Goal: Information Seeking & Learning: Learn about a topic

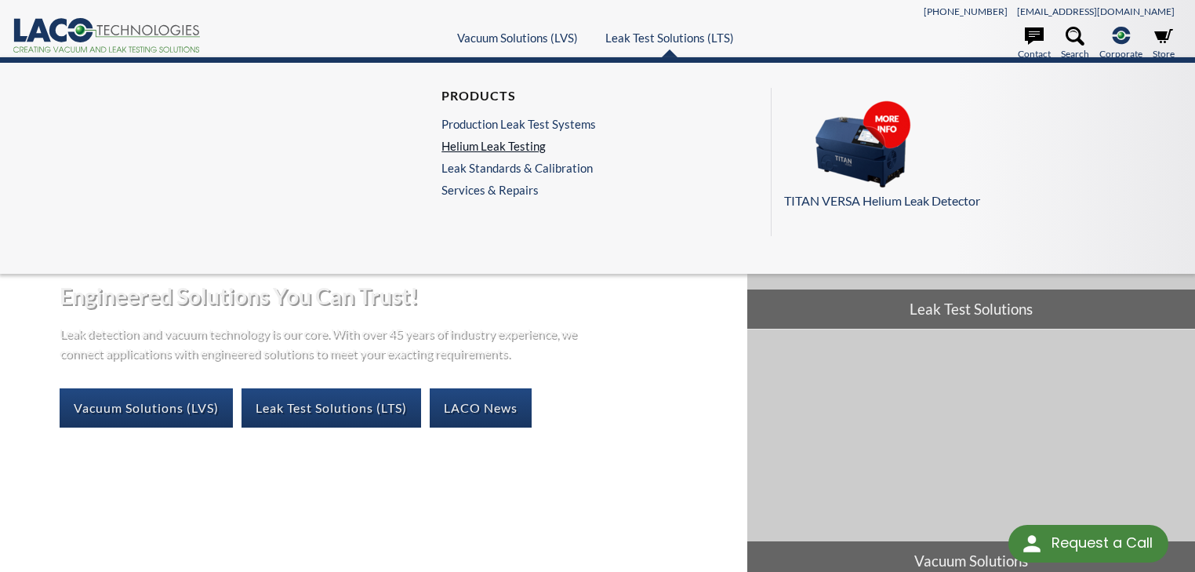
click at [502, 143] on link "Helium Leak Testing" at bounding box center [518, 146] width 154 height 14
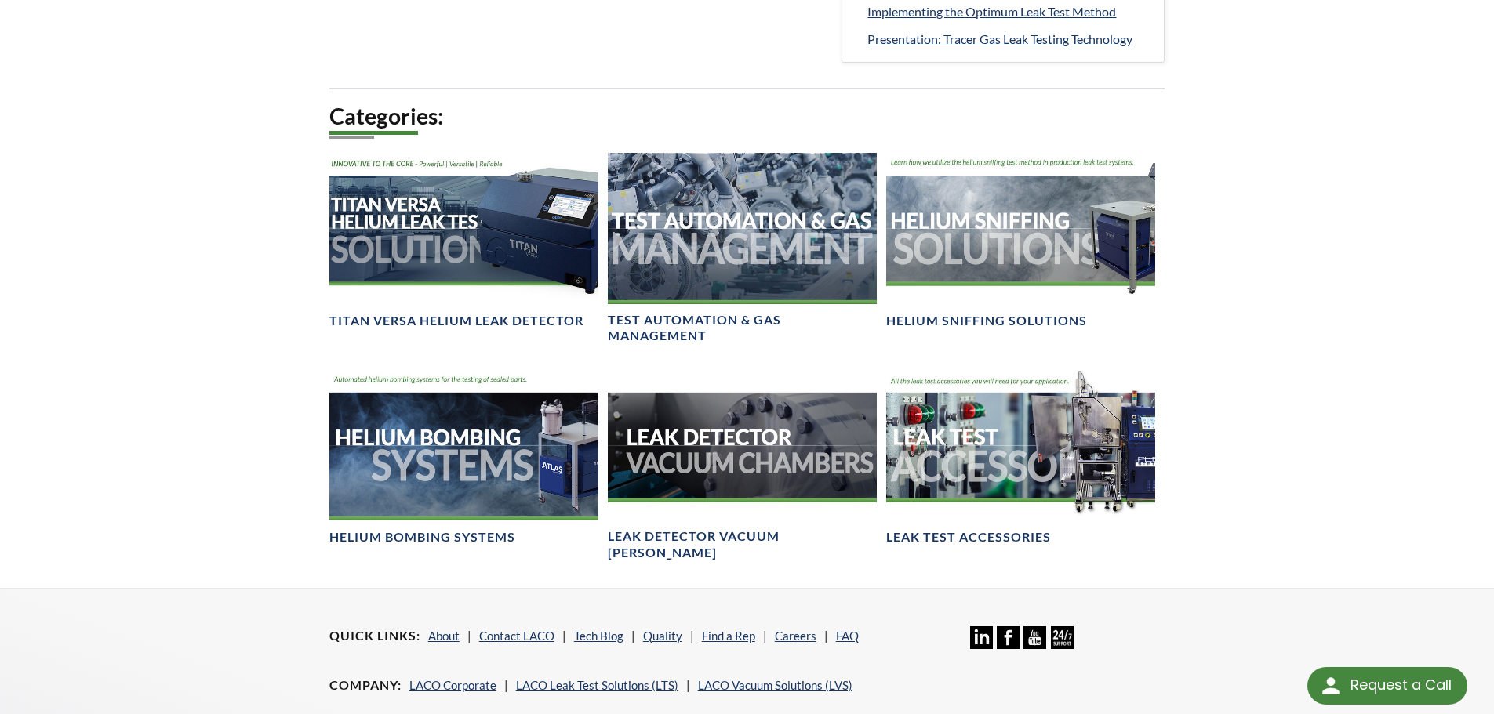
scroll to position [1098, 0]
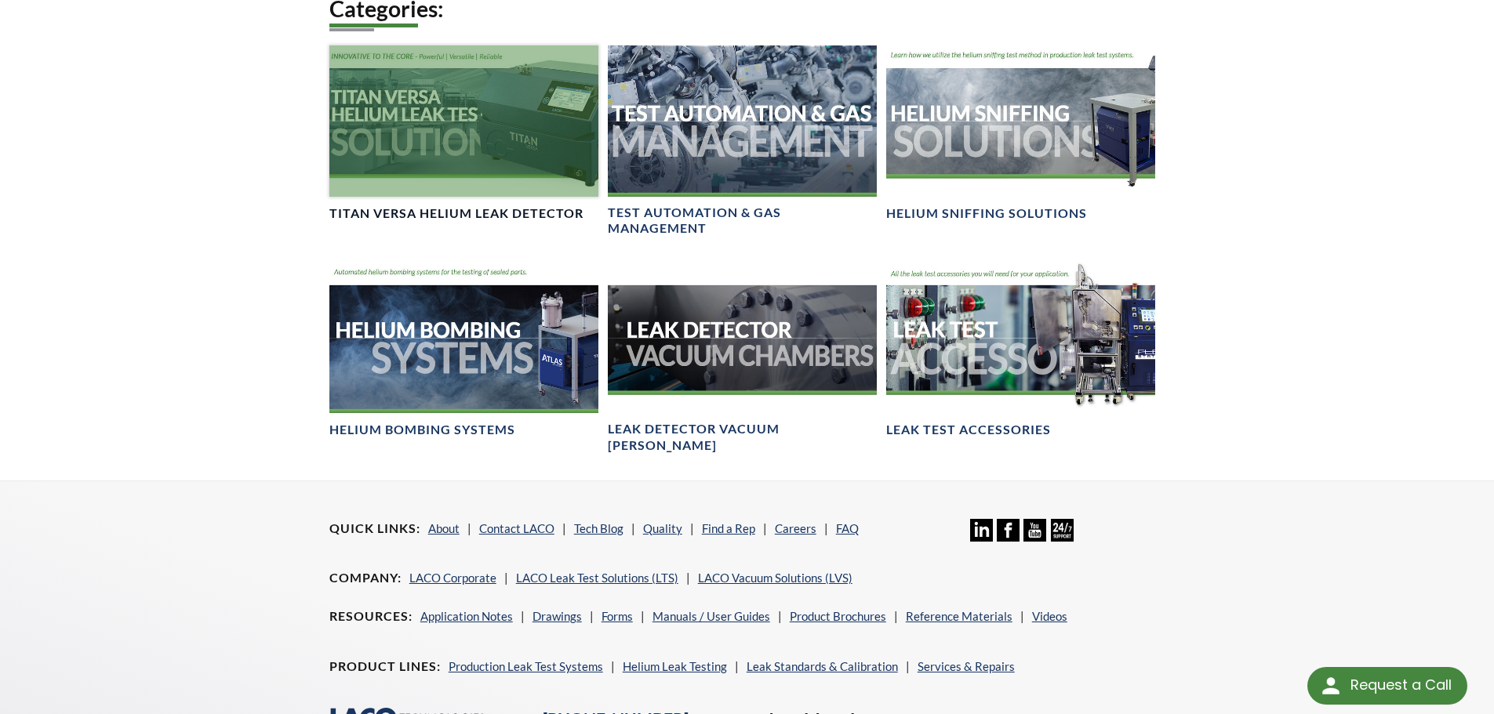
click at [454, 131] on div at bounding box center [463, 120] width 269 height 151
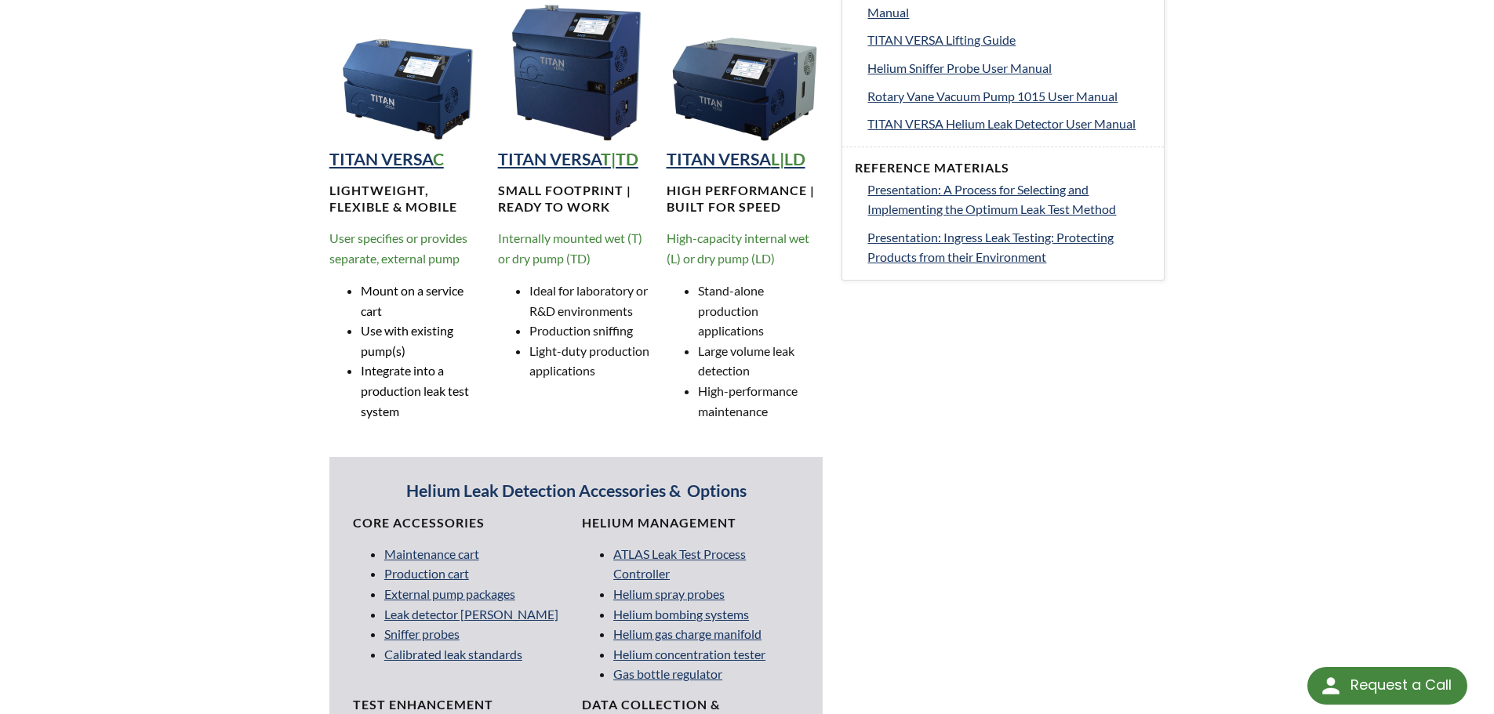
scroll to position [1019, 0]
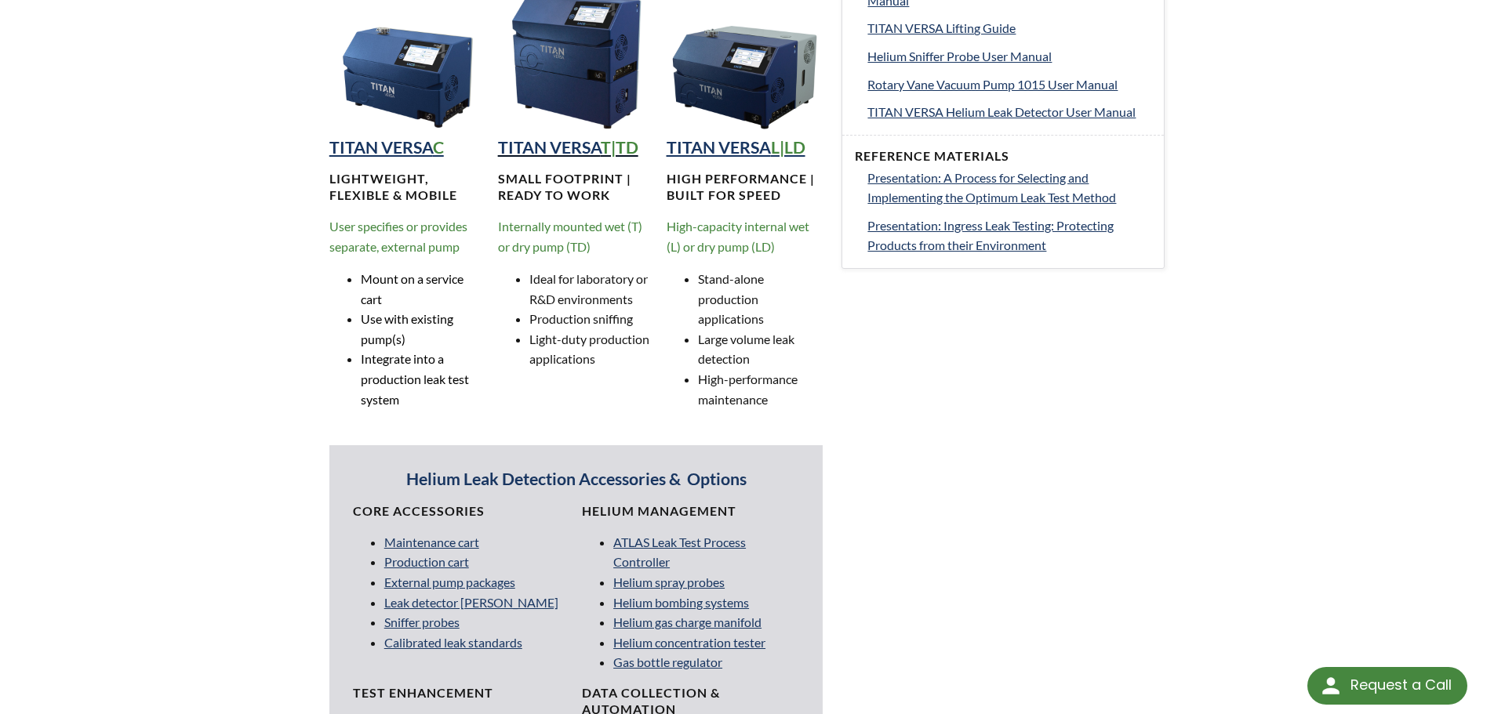
click at [575, 148] on strong "TITAN VERSA" at bounding box center [549, 147] width 103 height 20
click at [403, 144] on strong "TITAN VERSA" at bounding box center [381, 147] width 104 height 20
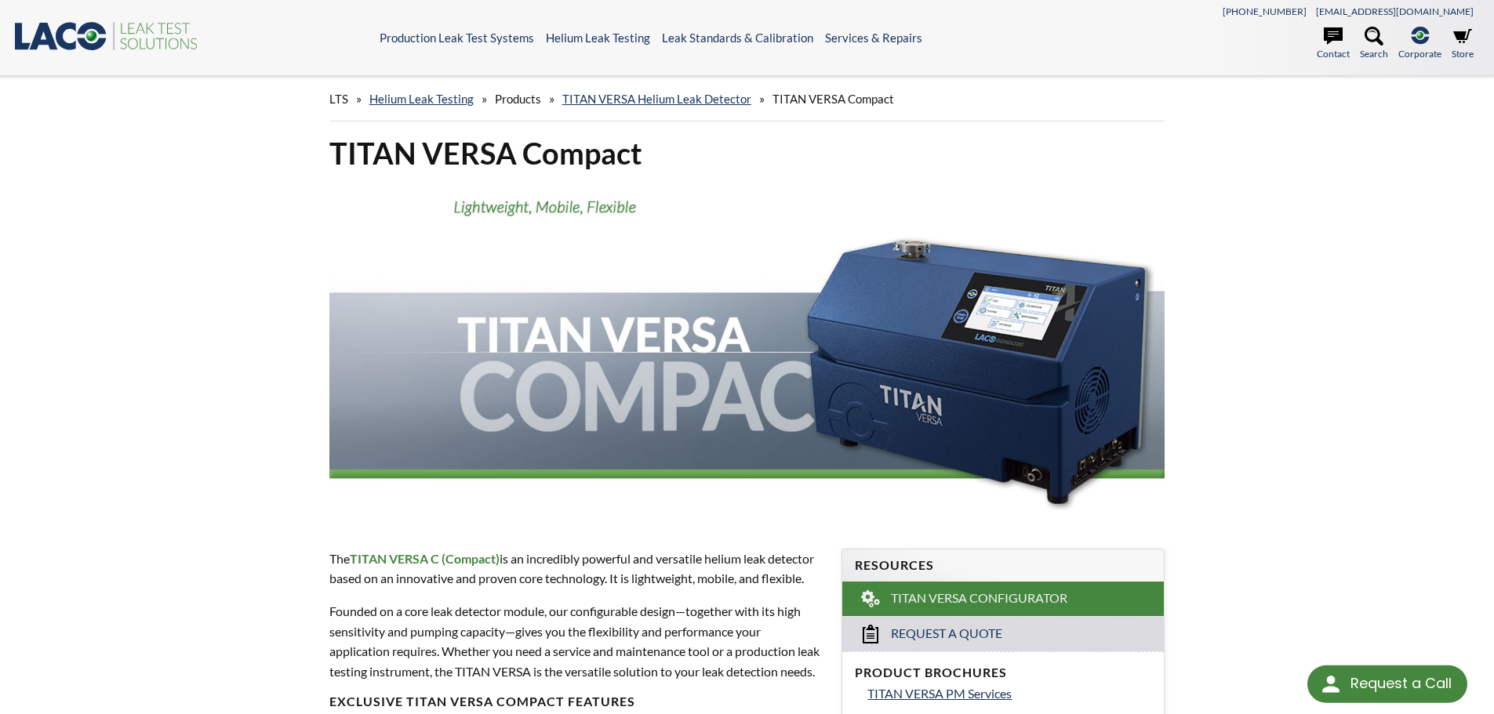
select select "Language Translate Widget"
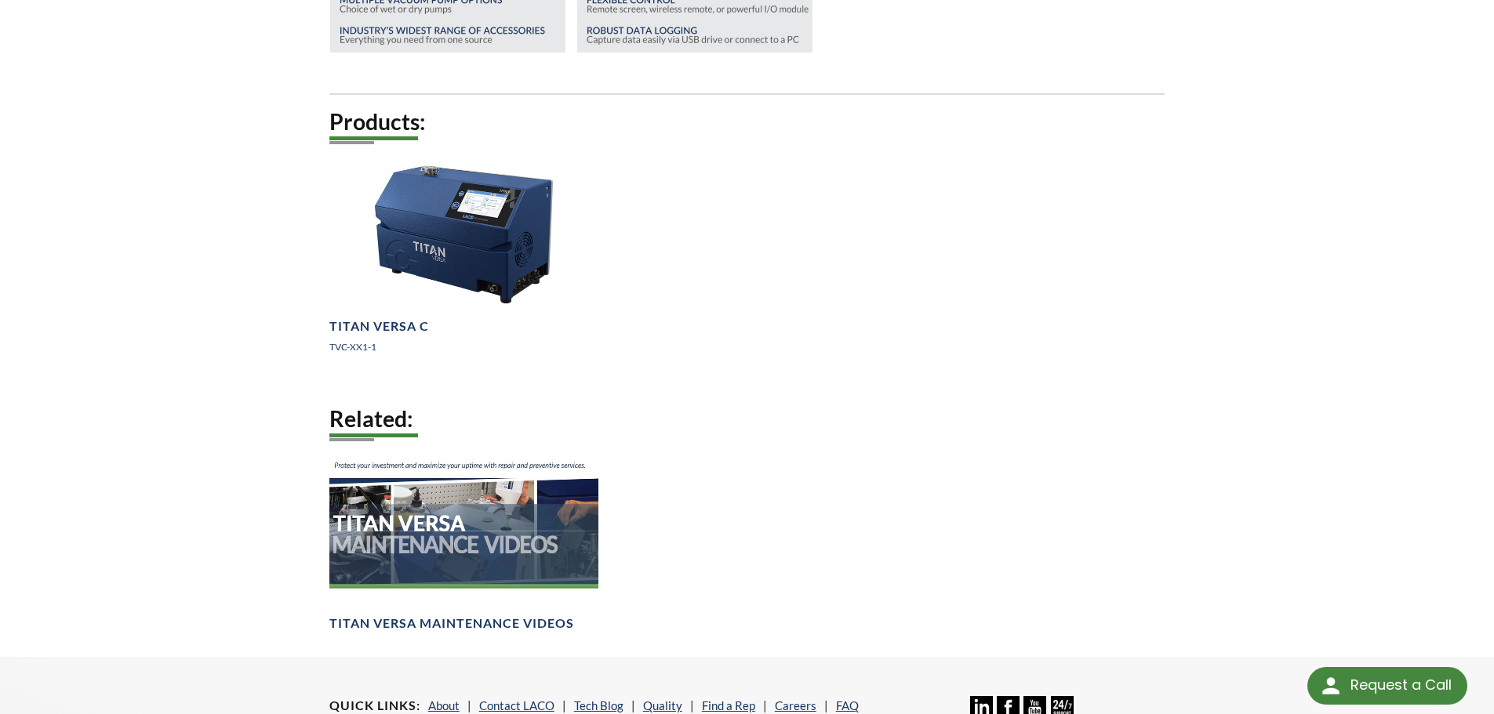
scroll to position [1176, 0]
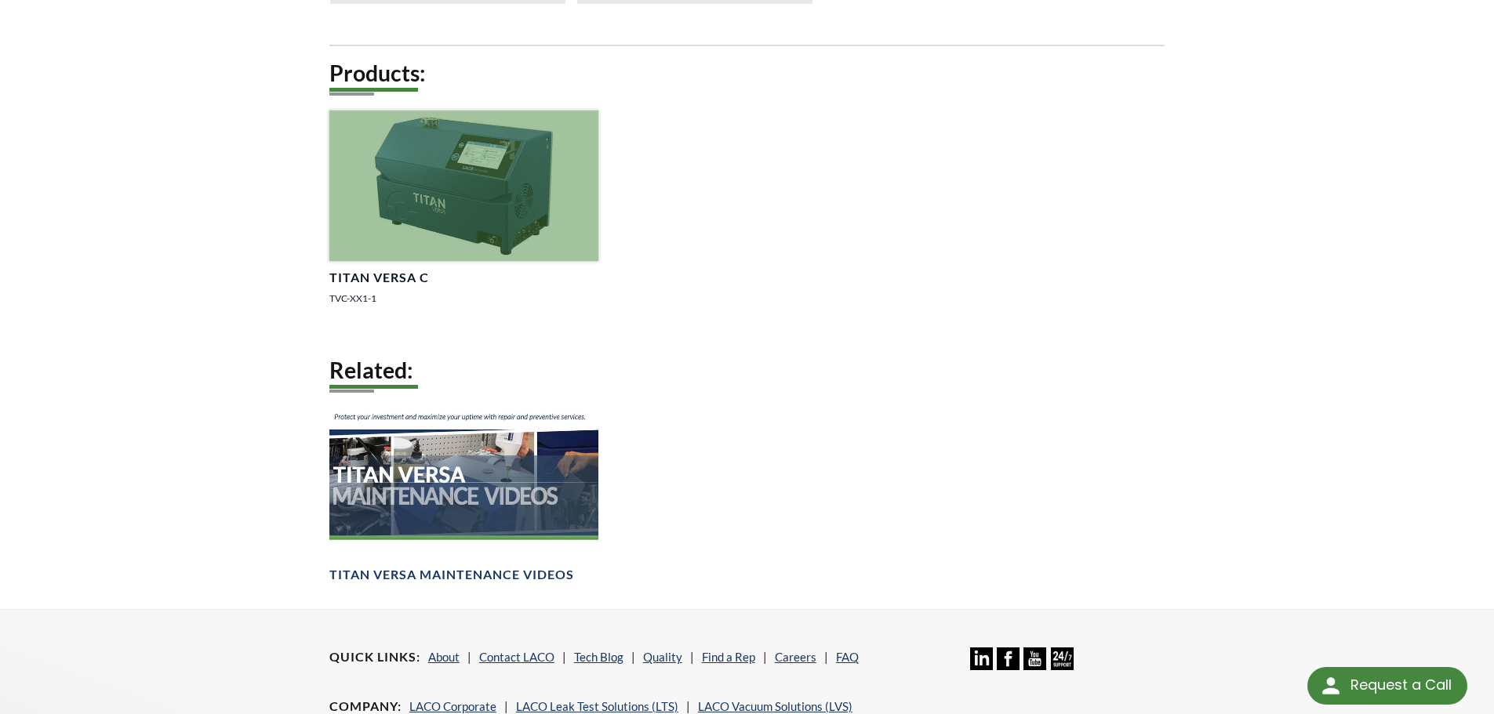
click at [514, 235] on div at bounding box center [463, 186] width 269 height 151
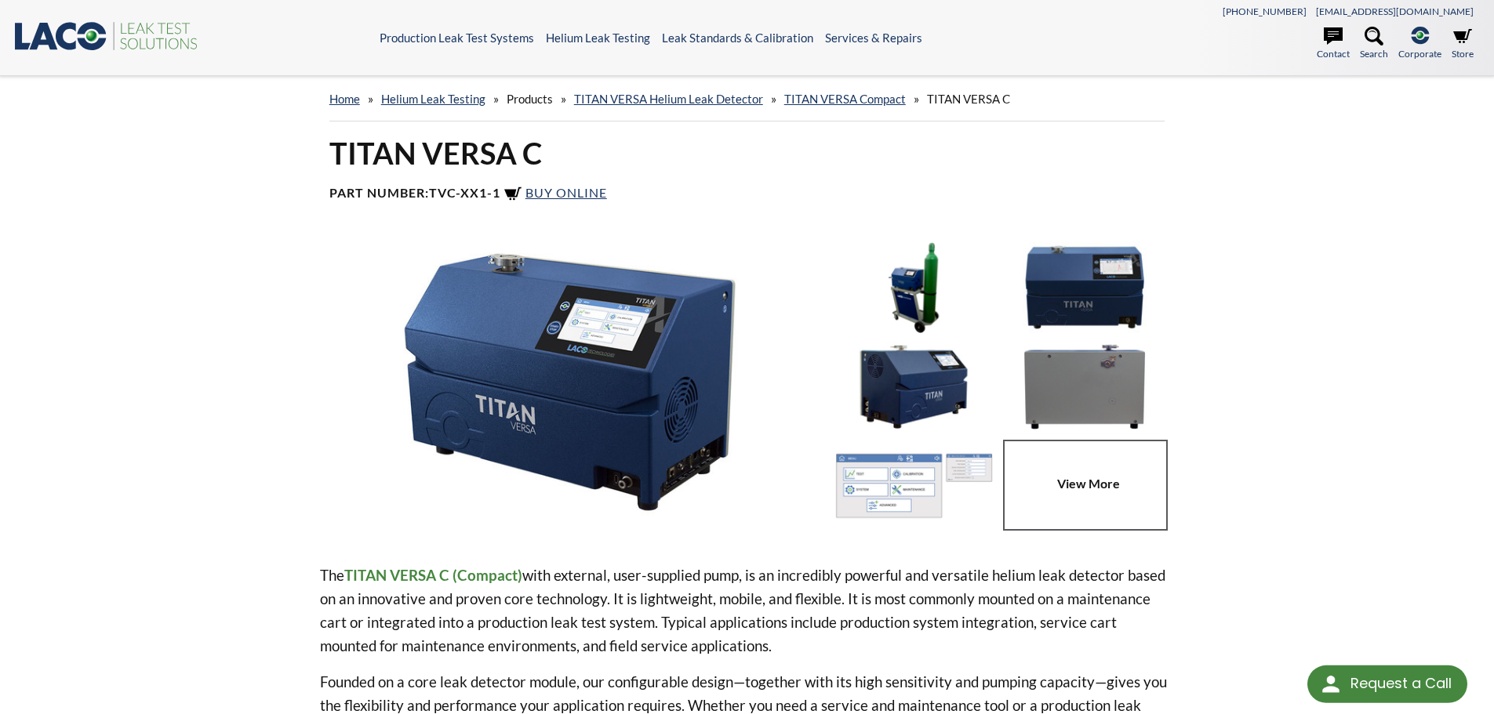
select select "Language Translate Widget"
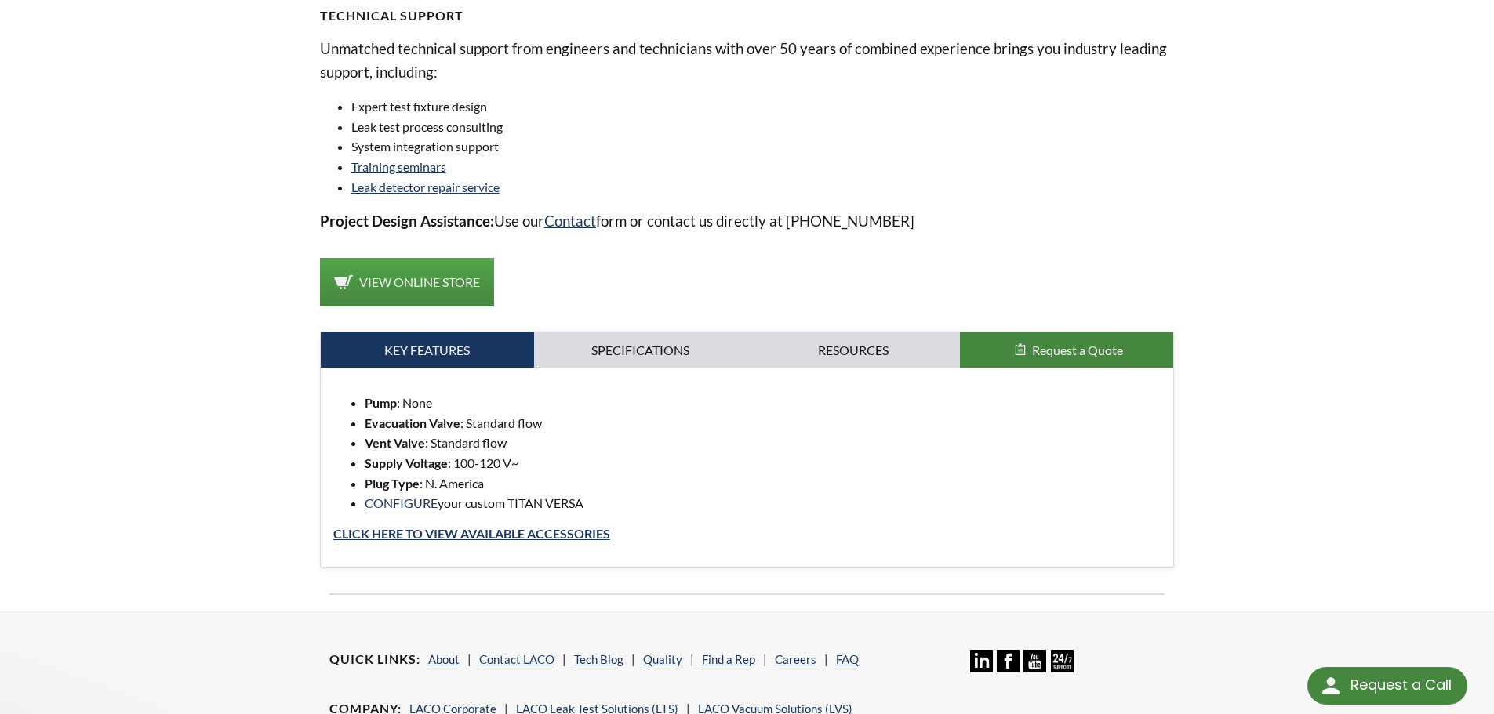
scroll to position [1255, 0]
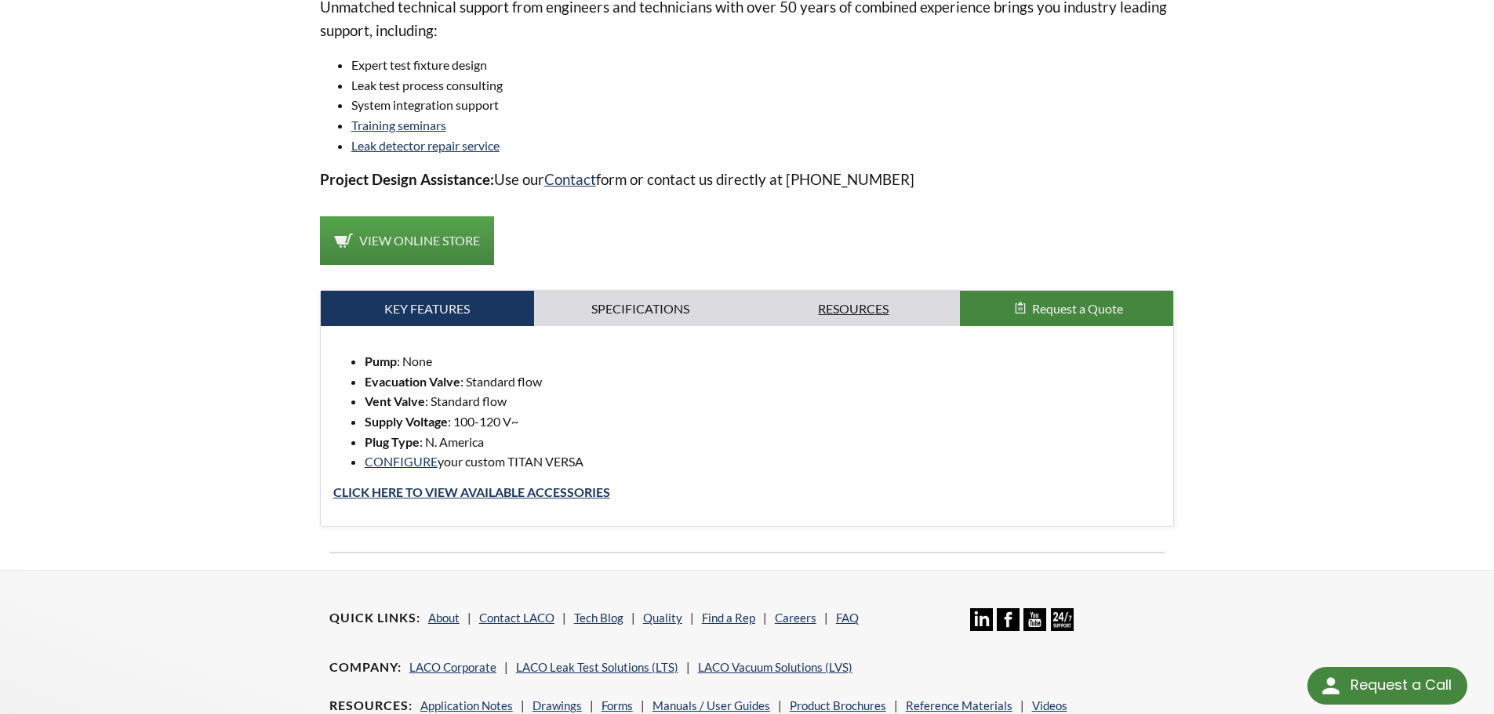
click at [850, 309] on link "Resources" at bounding box center [853, 309] width 213 height 36
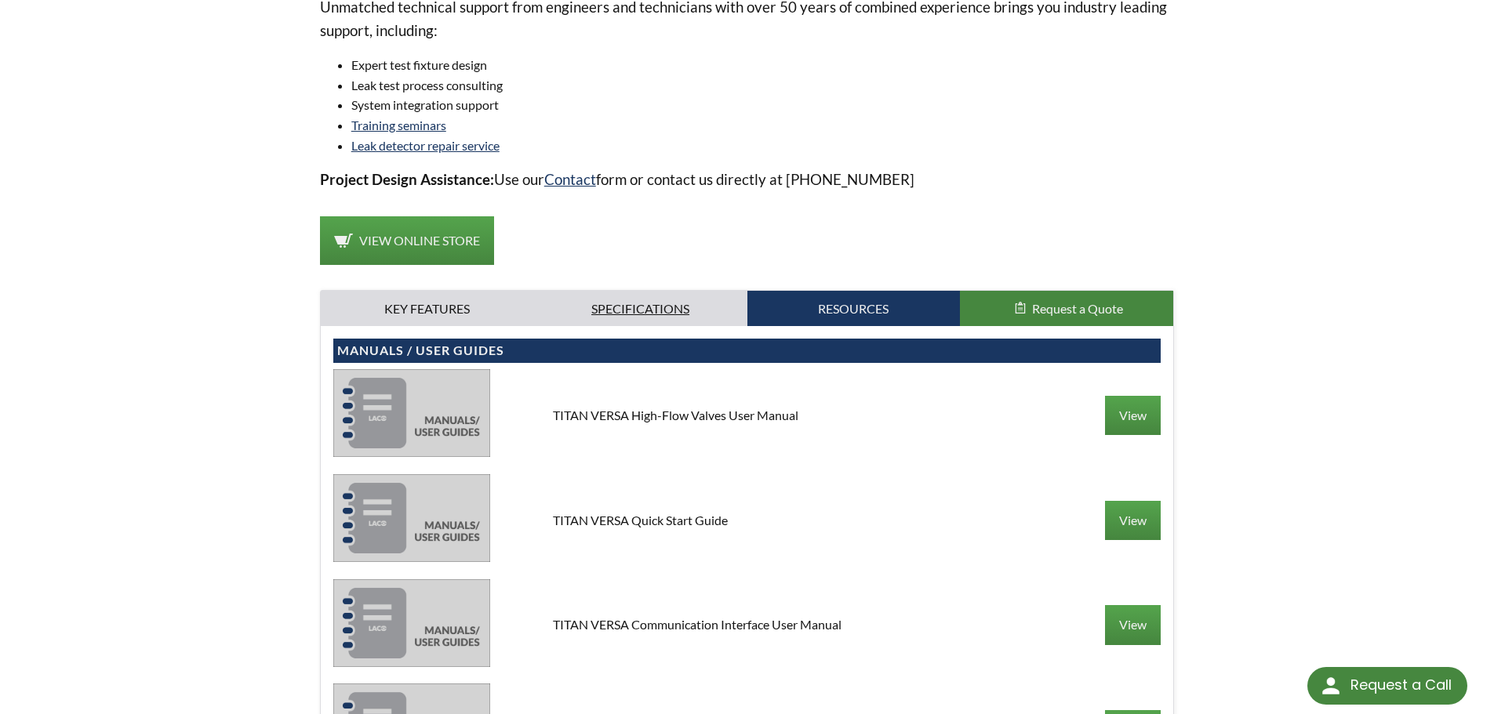
click at [649, 308] on link "Specifications" at bounding box center [640, 309] width 213 height 36
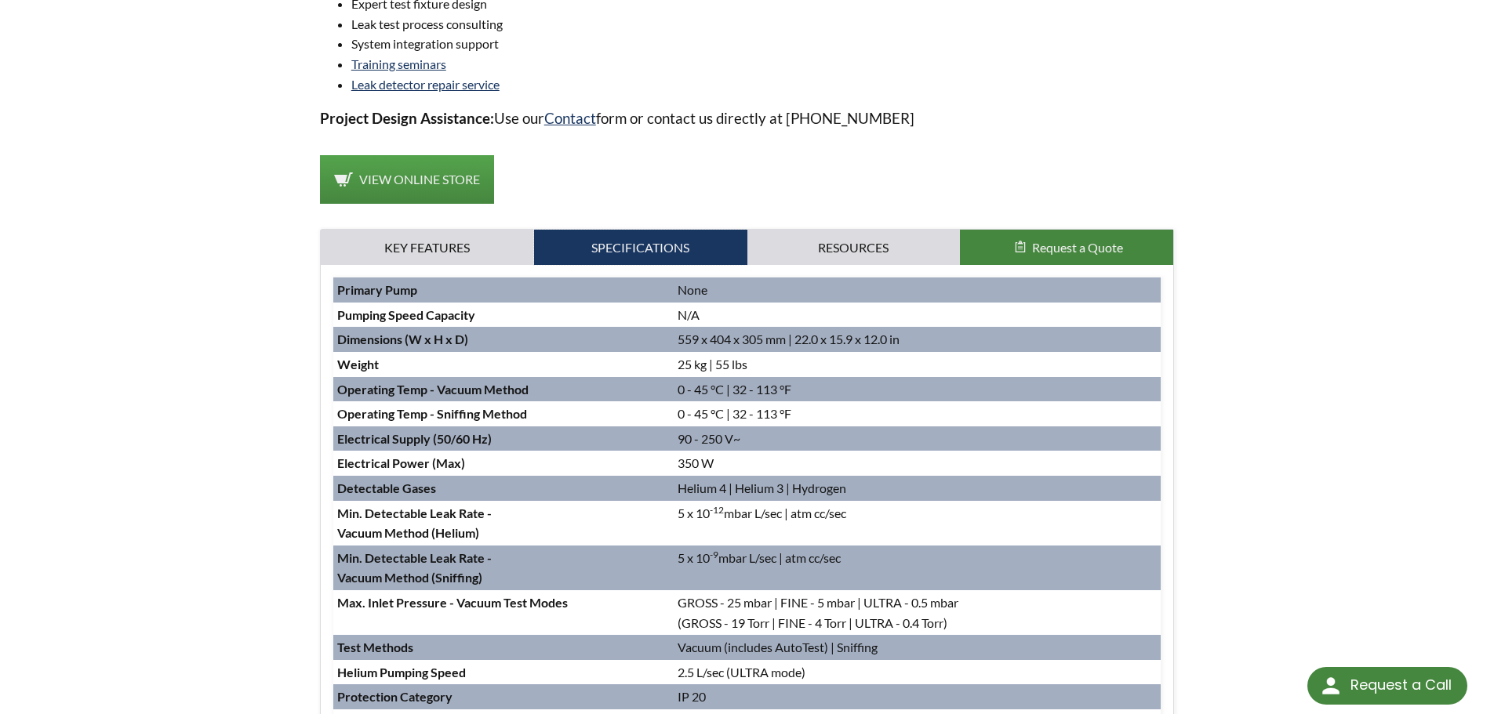
scroll to position [1490, 0]
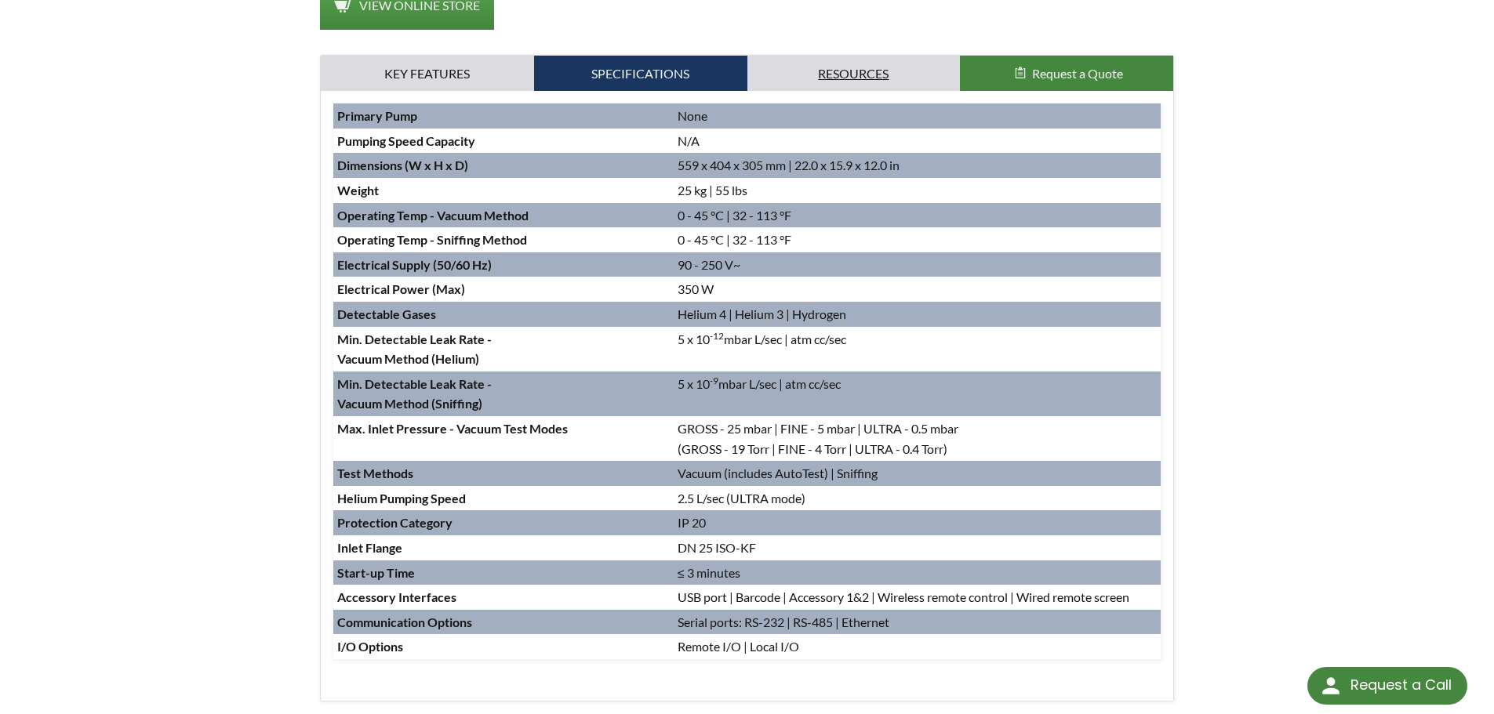
click at [849, 78] on link "Resources" at bounding box center [853, 74] width 213 height 36
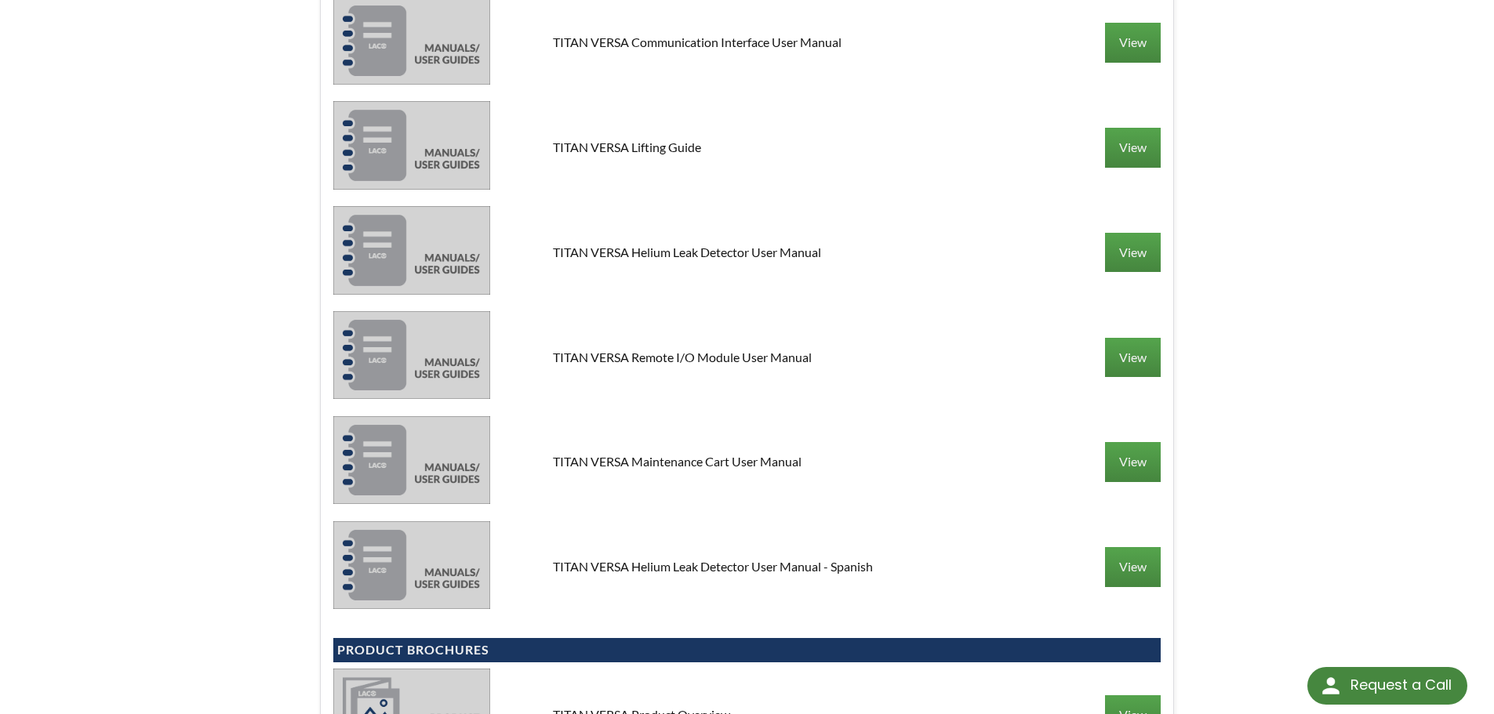
scroll to position [1882, 0]
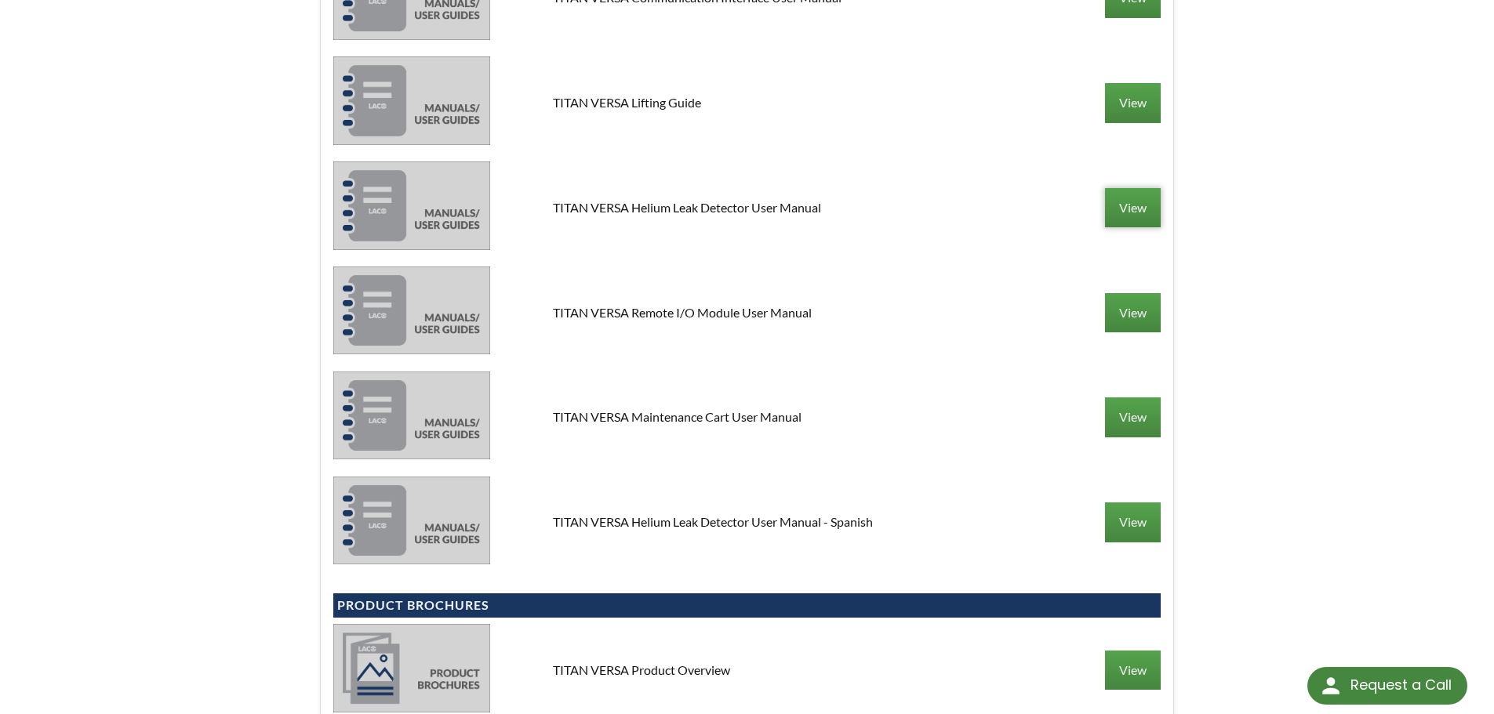
click at [1123, 205] on link "View" at bounding box center [1133, 207] width 56 height 39
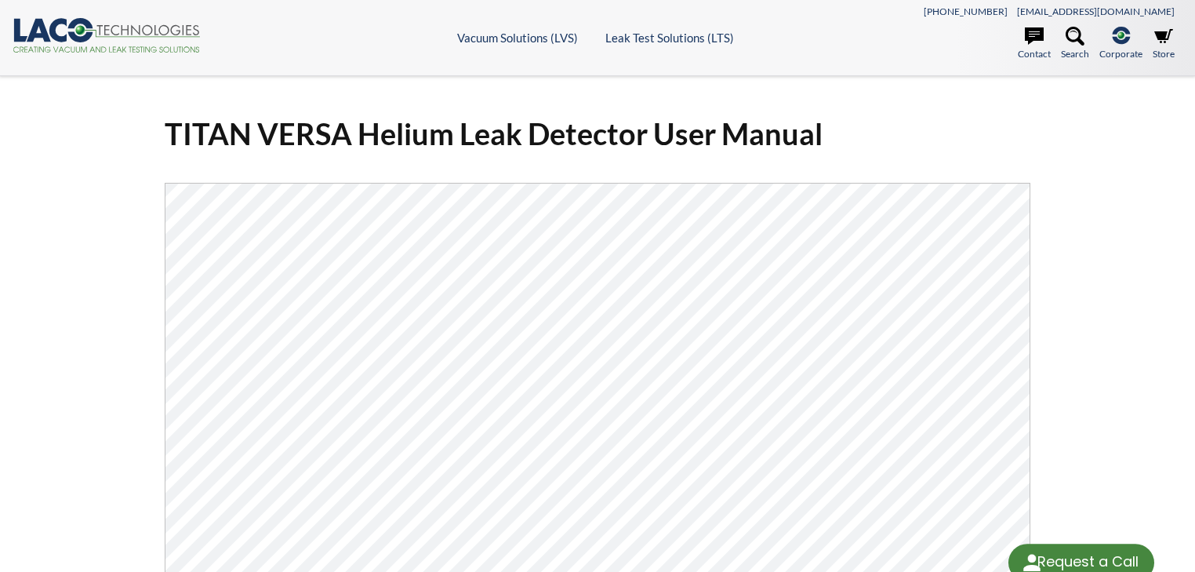
select select "Language Translate Widget"
click at [1030, 290] on div "TITAN VERSA Helium Leak Detector User Manual Click Here To Download" at bounding box center [597, 434] width 884 height 640
click at [1030, 294] on div "TITAN VERSA Helium Leak Detector User Manual Click Here To Download" at bounding box center [597, 434] width 884 height 640
drag, startPoint x: 1030, startPoint y: 297, endPoint x: 1030, endPoint y: 311, distance: 13.3
click at [1030, 311] on div "TITAN VERSA Helium Leak Detector User Manual Click Here To Download" at bounding box center [597, 434] width 884 height 640
